Goal: Check status: Check status

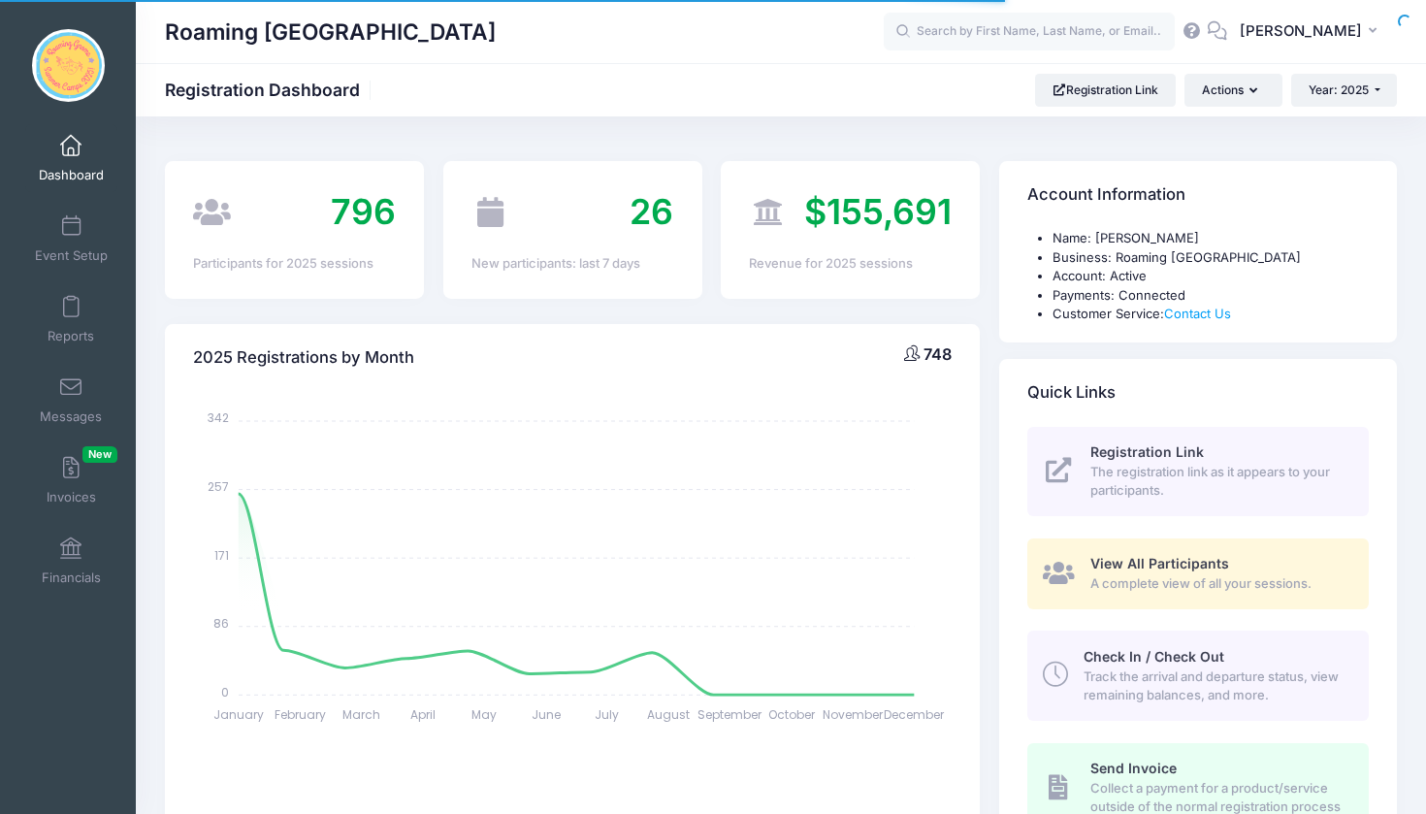
select select
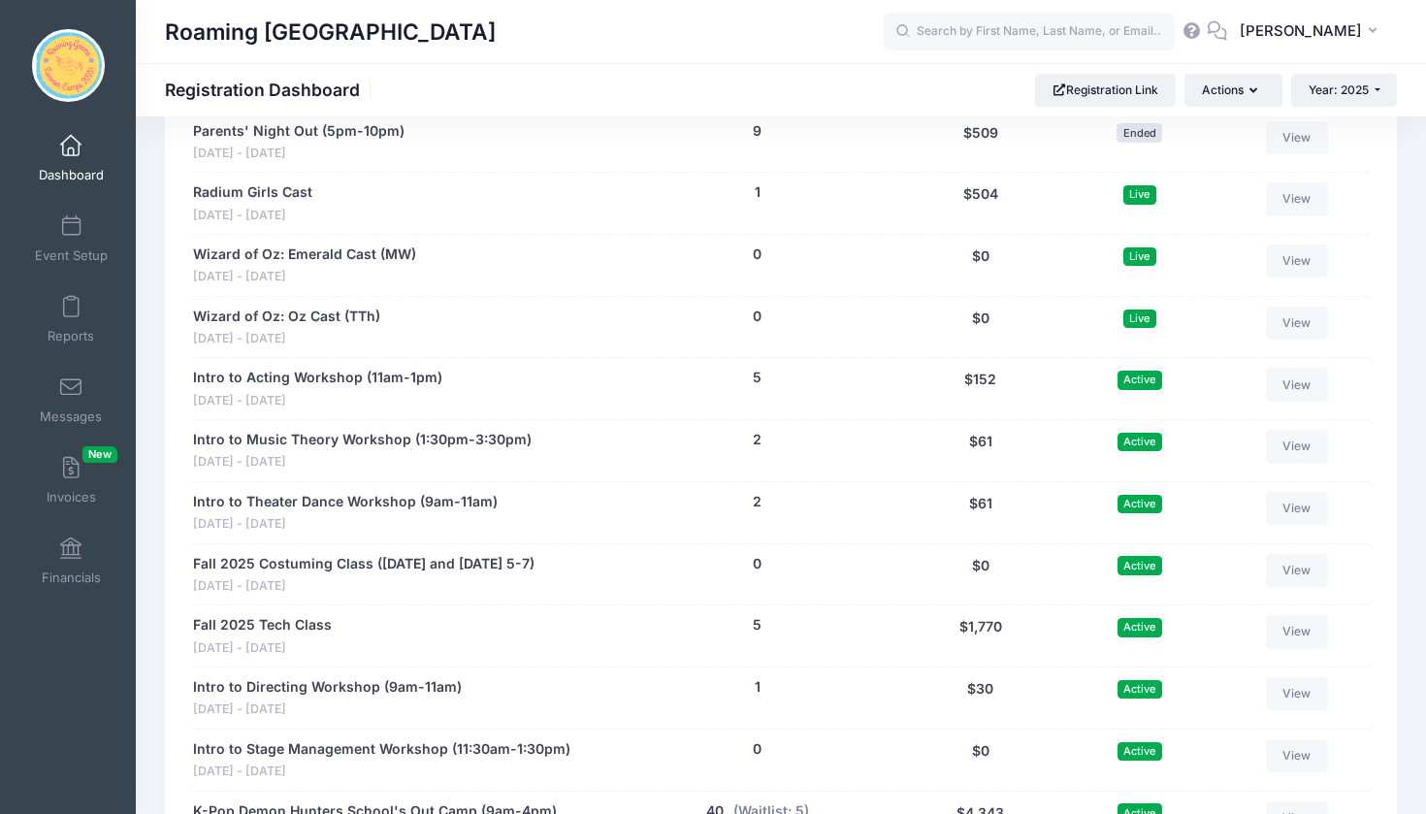
scroll to position [3722, 0]
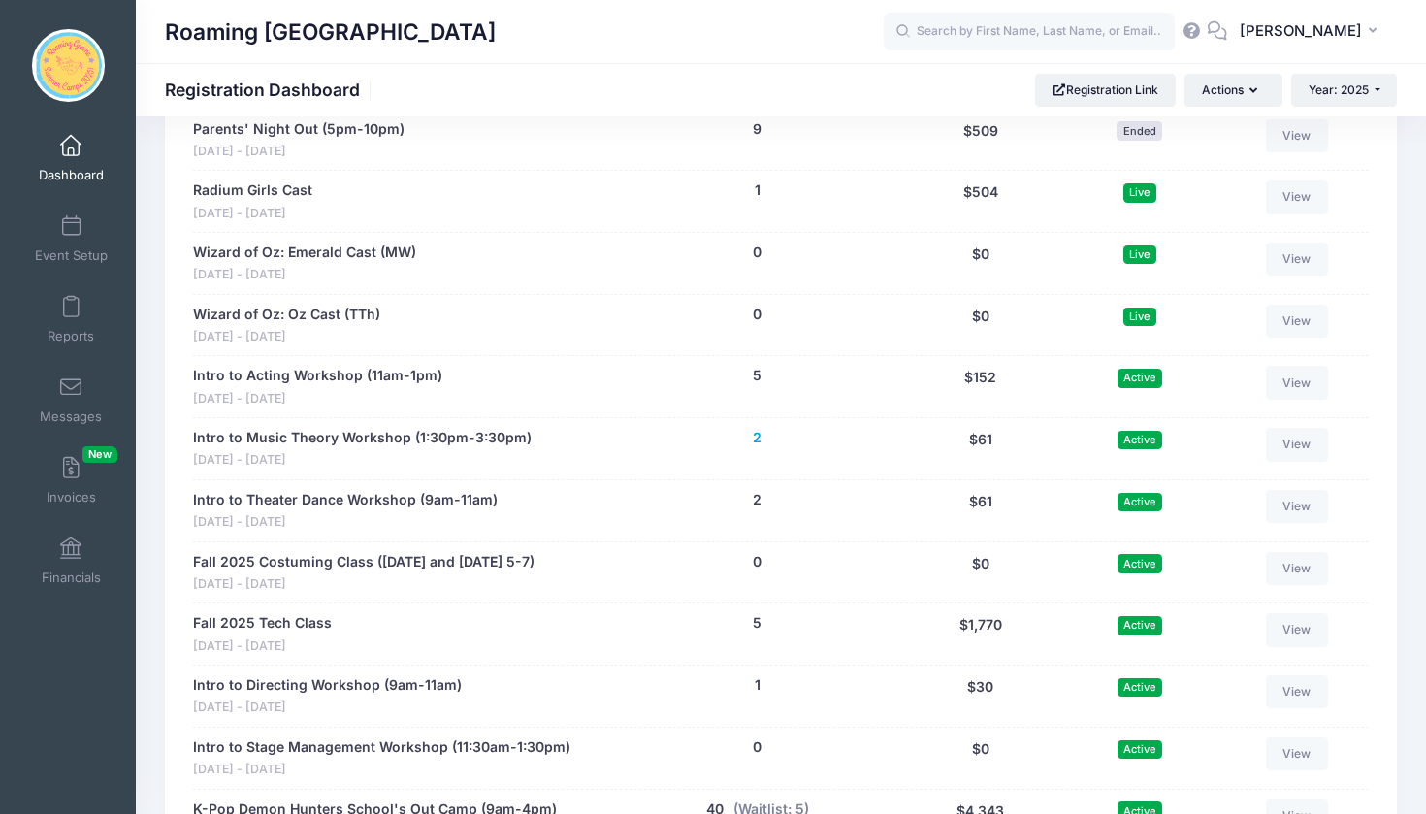
click at [761, 428] on button "2" at bounding box center [757, 438] width 9 height 20
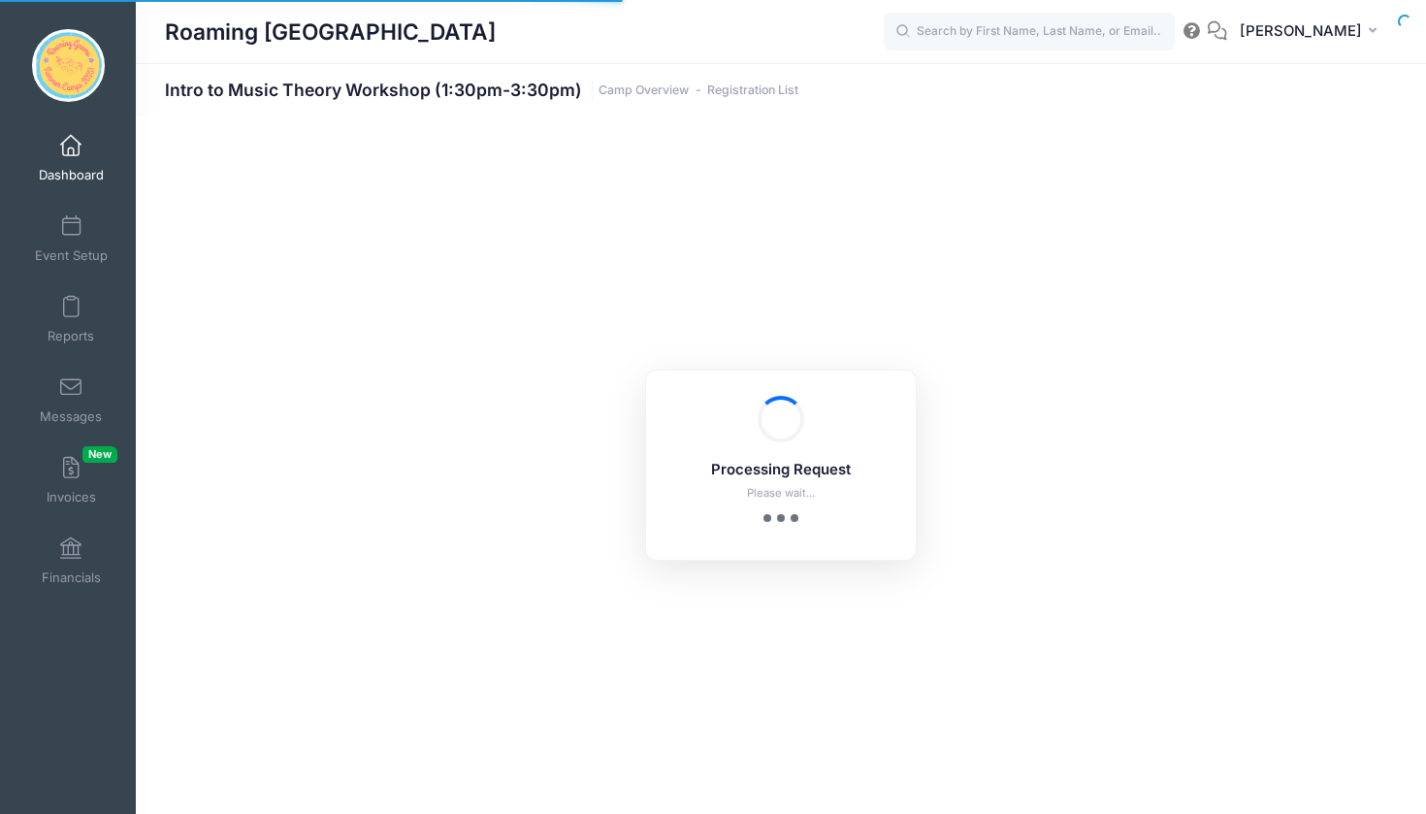
select select "10"
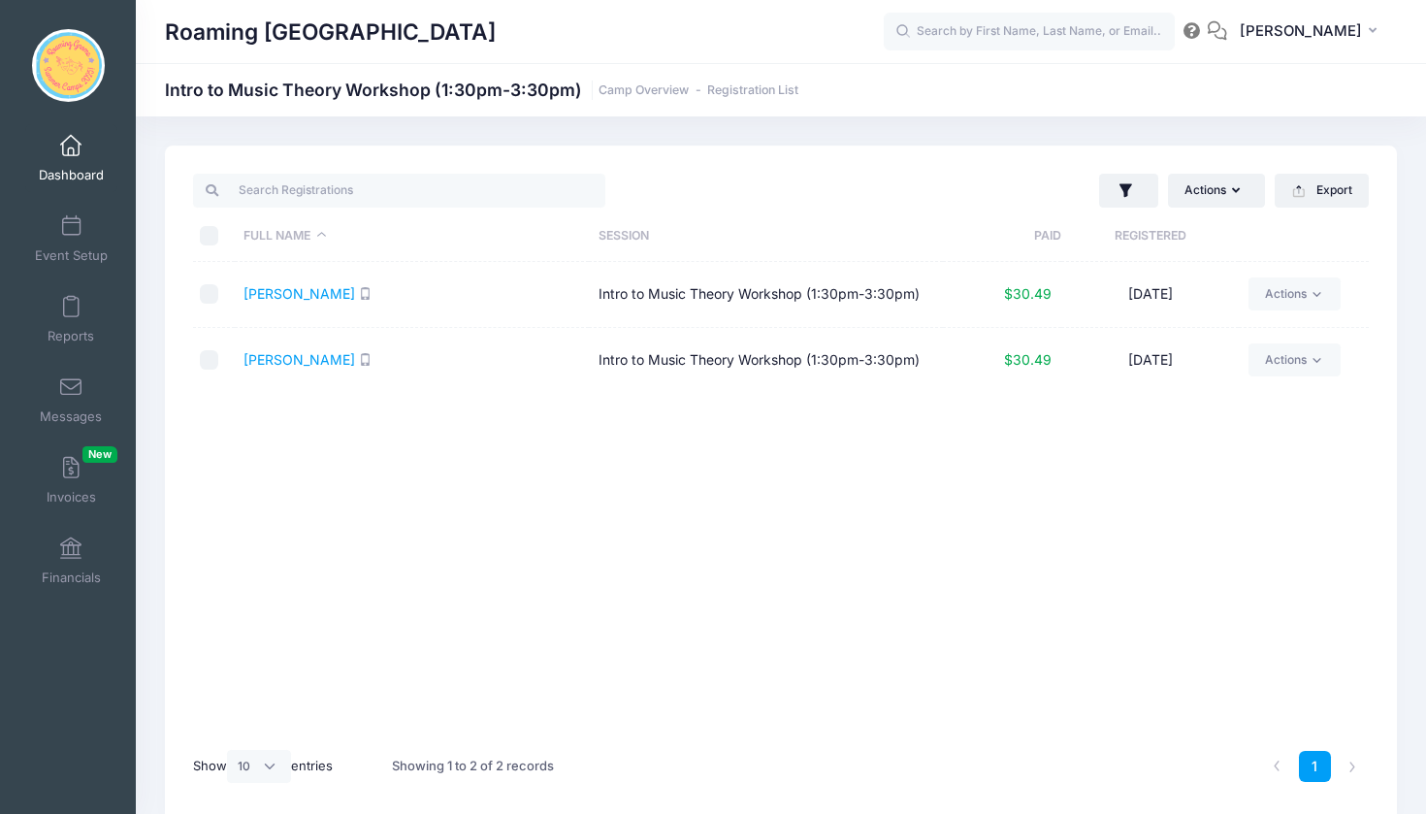
click at [71, 148] on span at bounding box center [71, 146] width 0 height 21
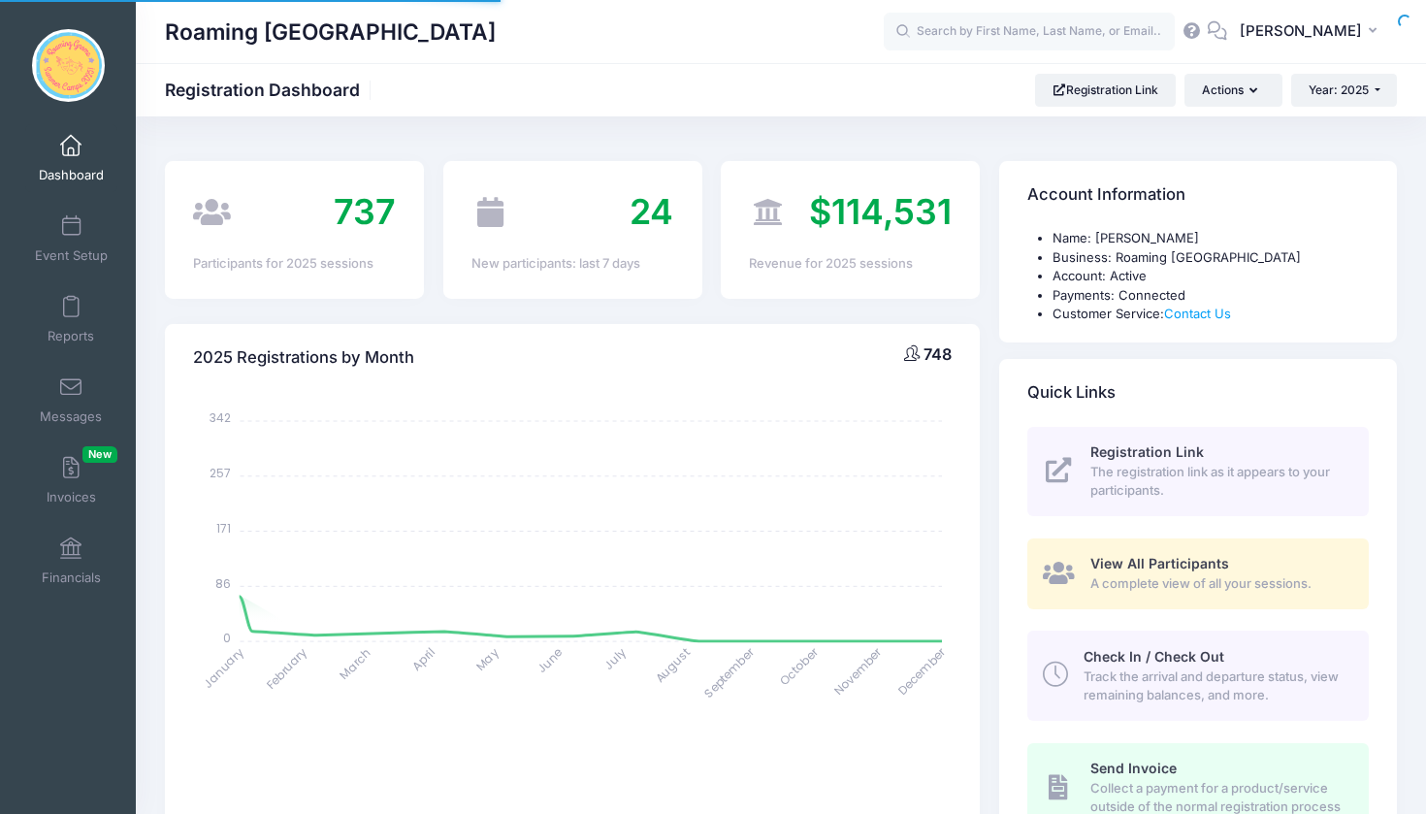
select select
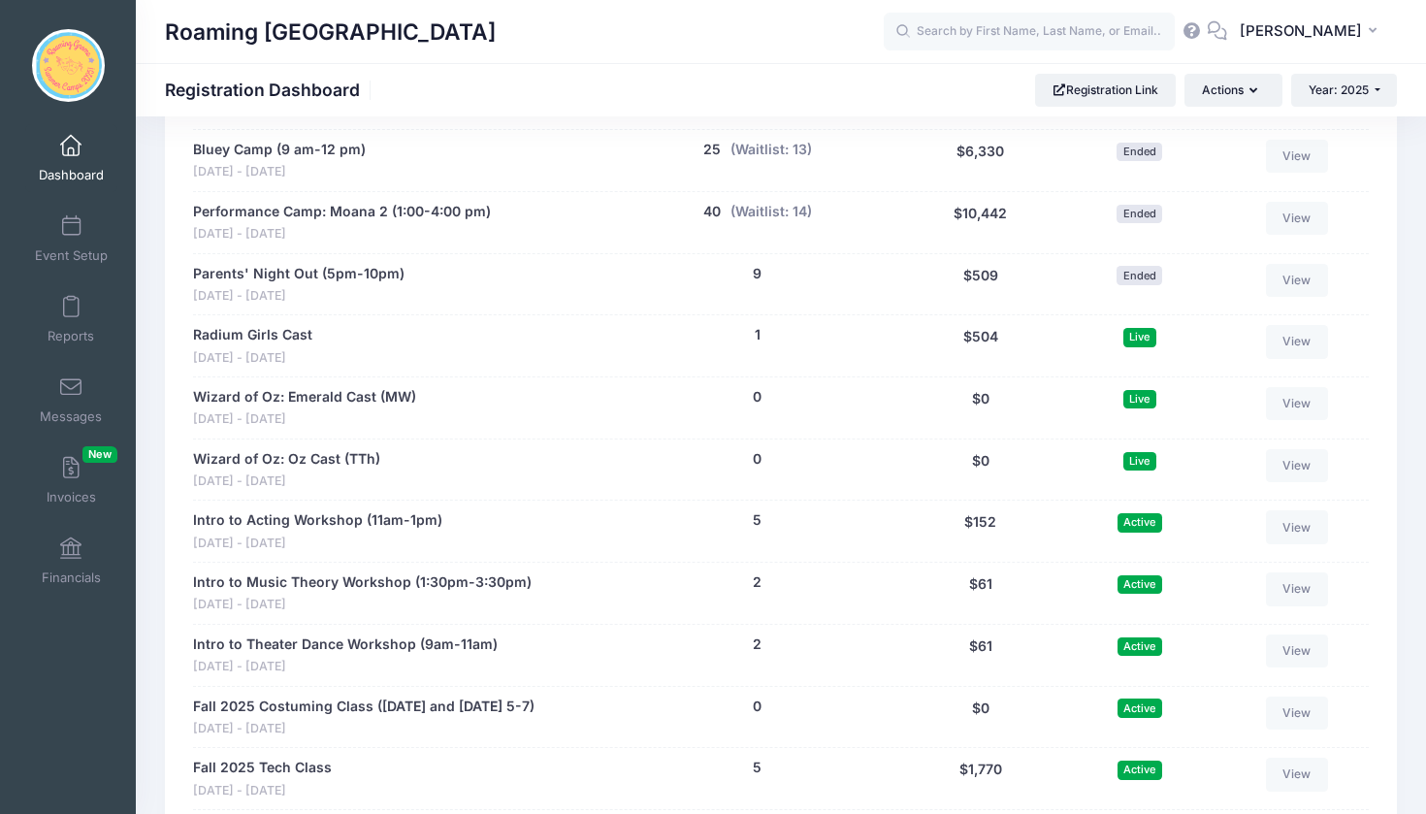
scroll to position [3577, 0]
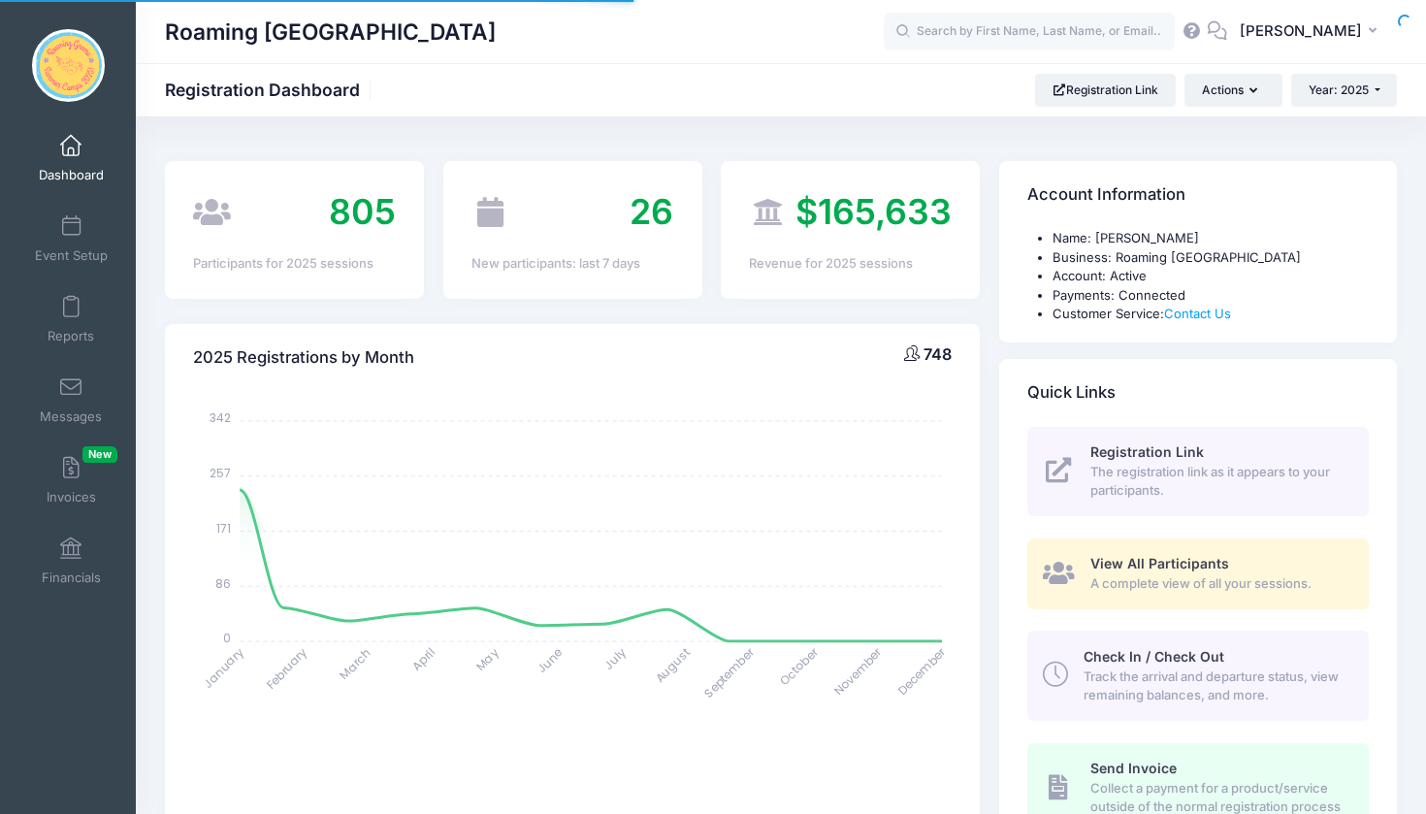
select select
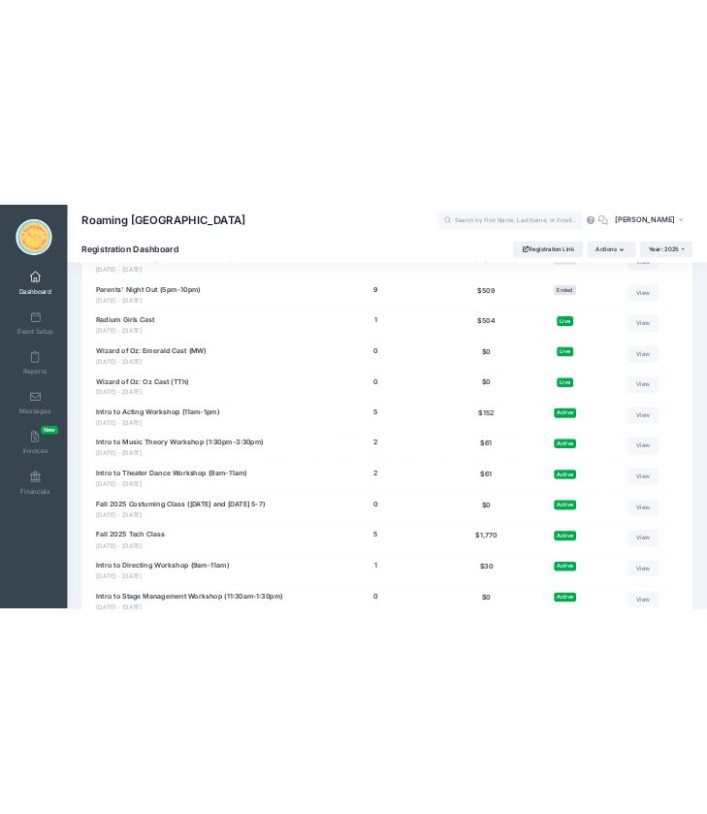
scroll to position [3679, 0]
